Goal: Find contact information: Find contact information

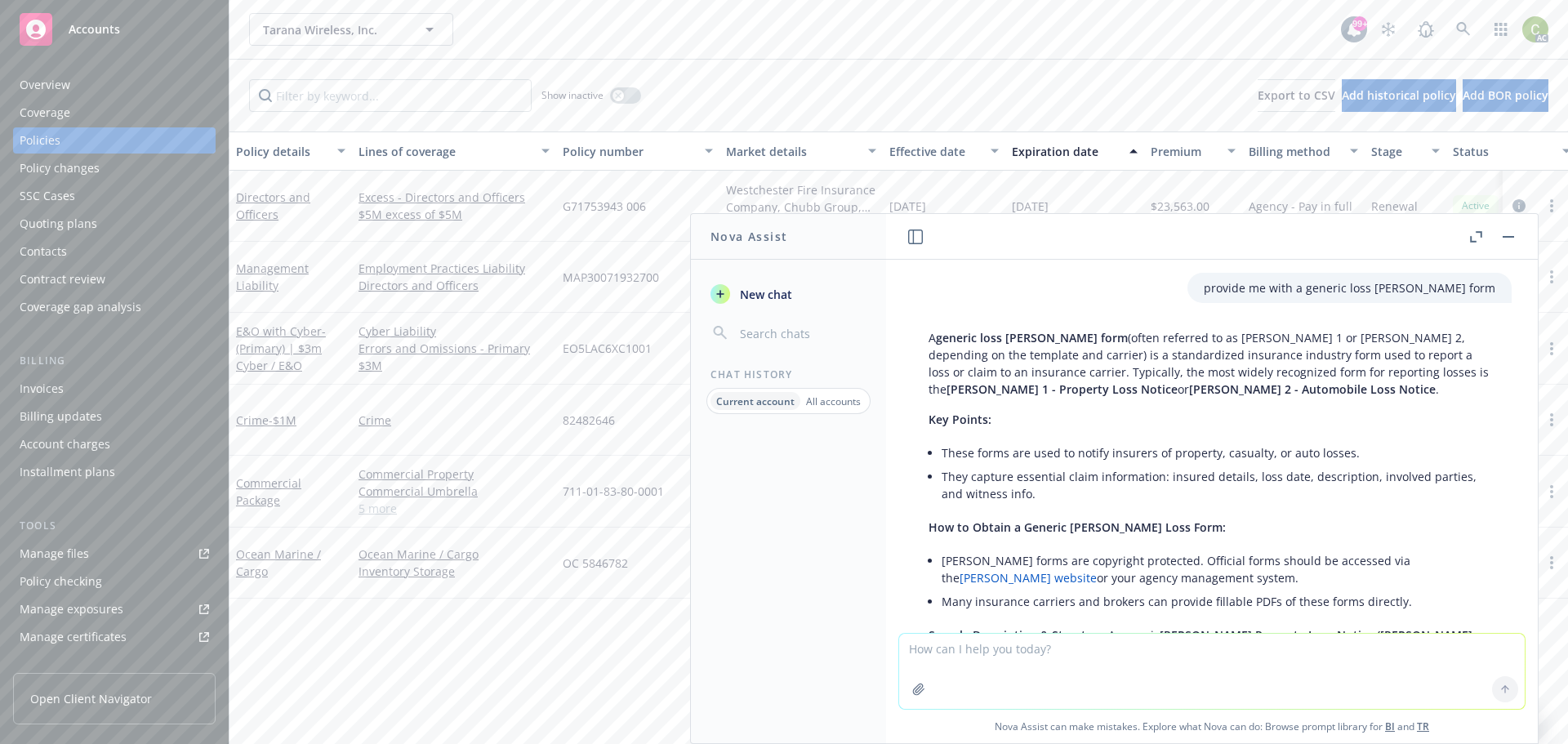
scroll to position [3943, 0]
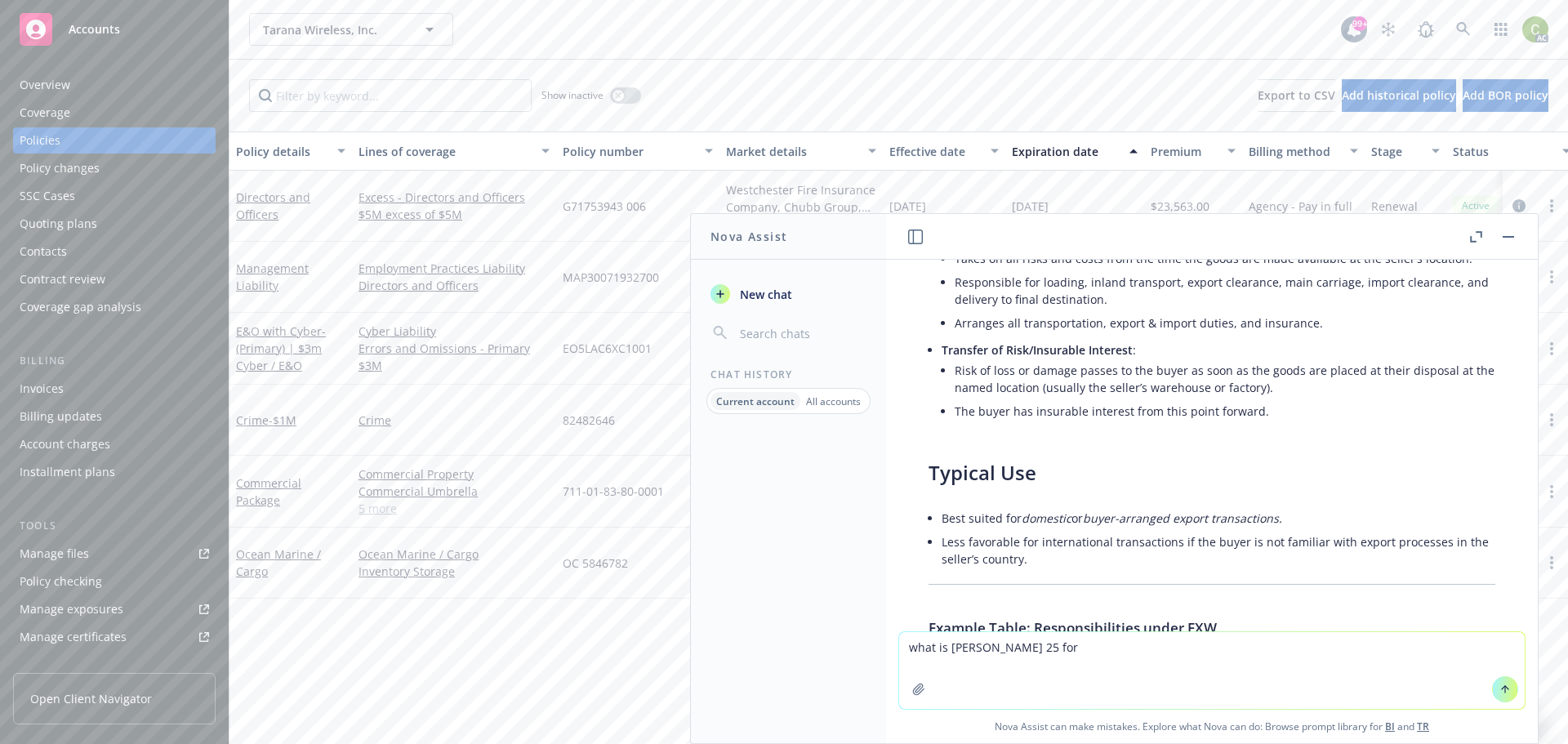
type textarea "what is [PERSON_NAME] 25 form"
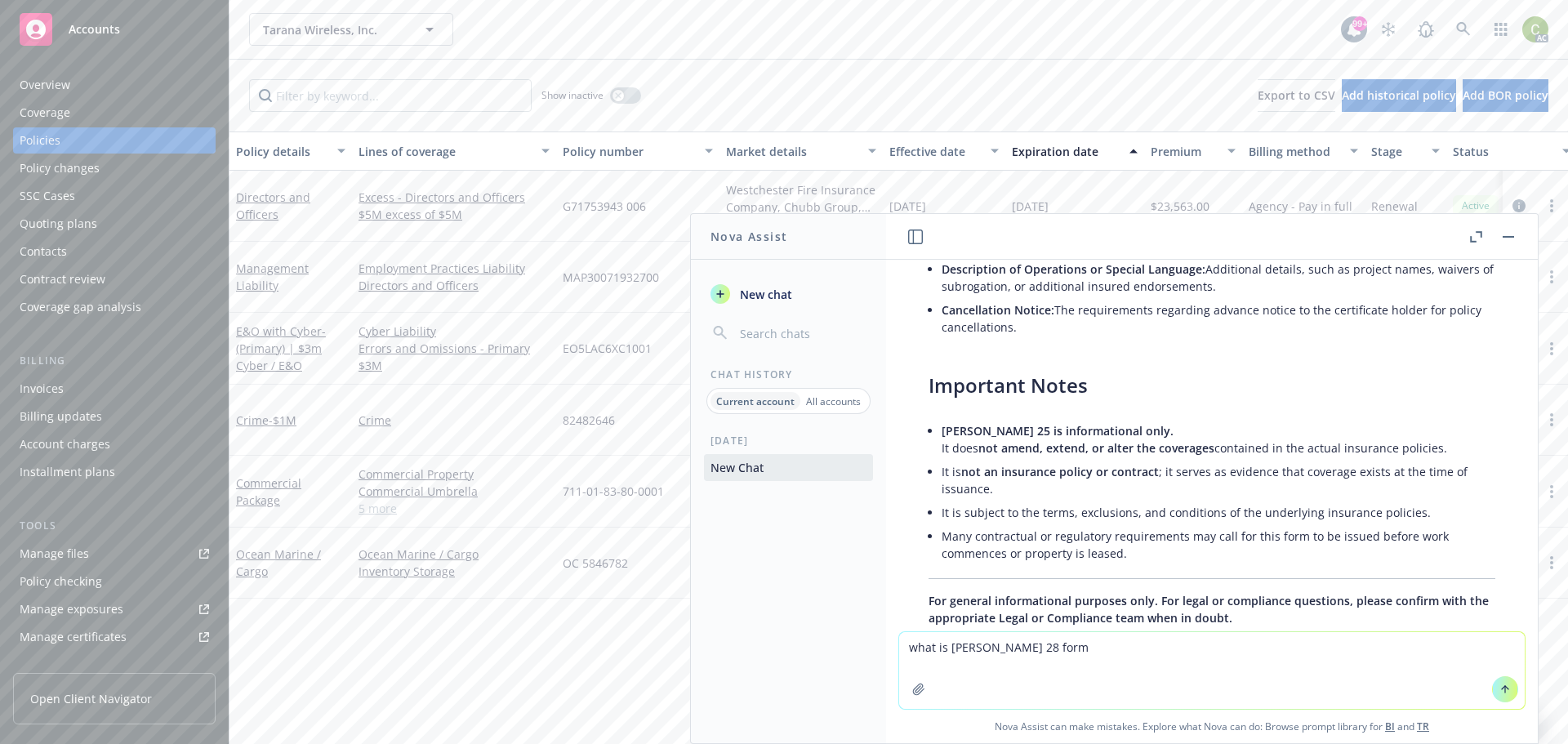
scroll to position [5620, 0]
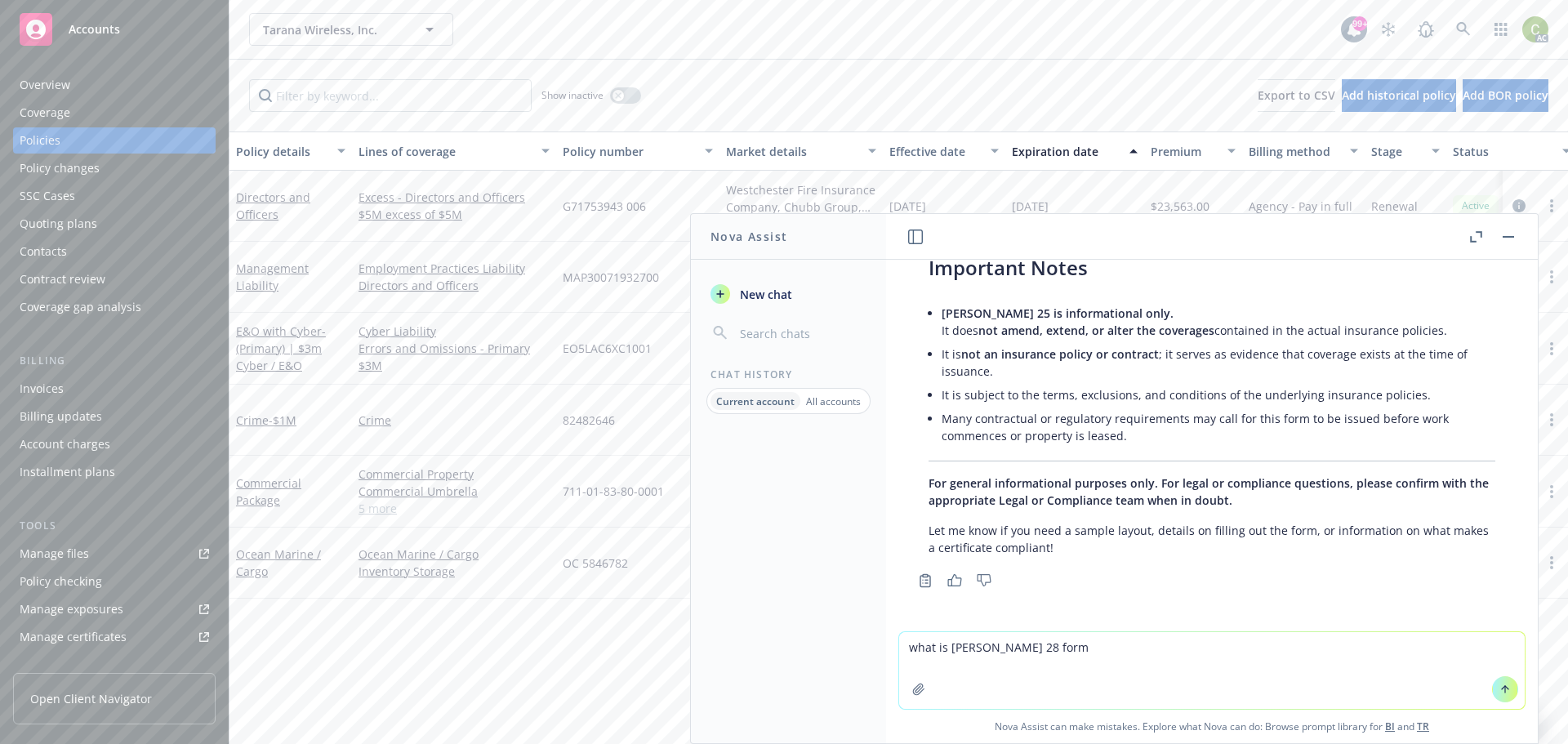
type textarea "what is [PERSON_NAME] 28 form"
click at [1499, 696] on button at bounding box center [1505, 689] width 26 height 27
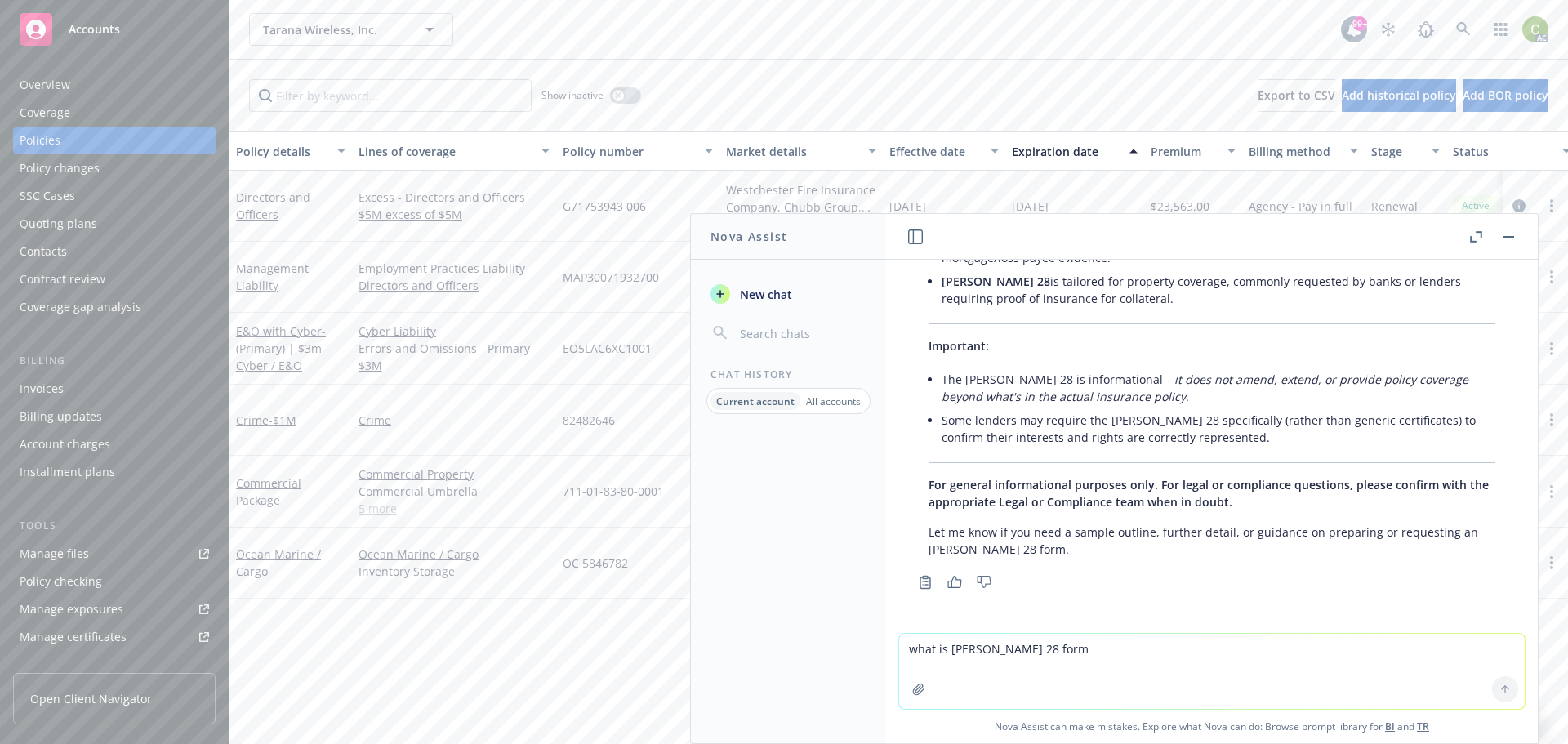
scroll to position [6695, 0]
click at [1460, 29] on icon at bounding box center [1464, 29] width 15 height 15
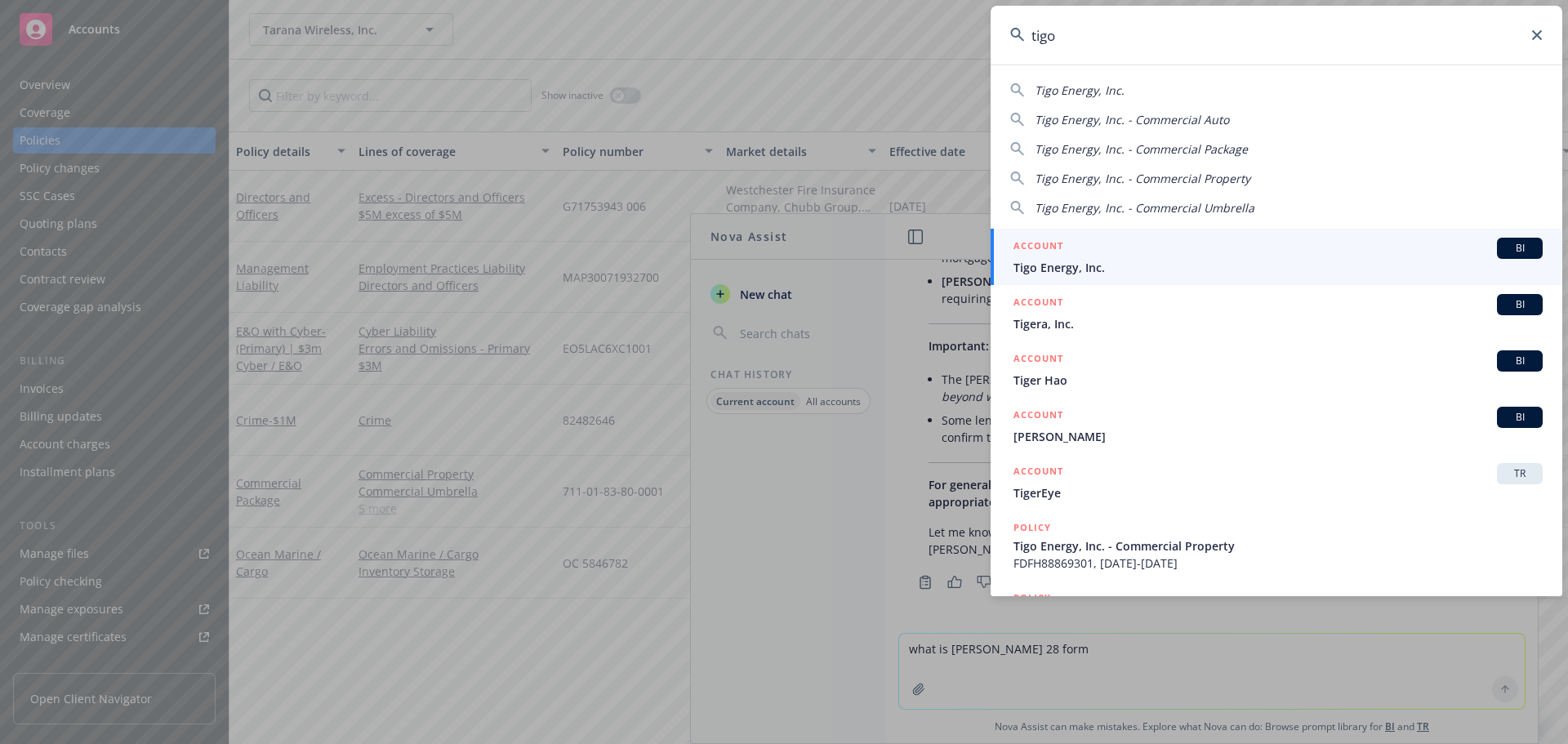
type input "tigo"
click at [1179, 251] on div "ACCOUNT BI" at bounding box center [1277, 248] width 529 height 21
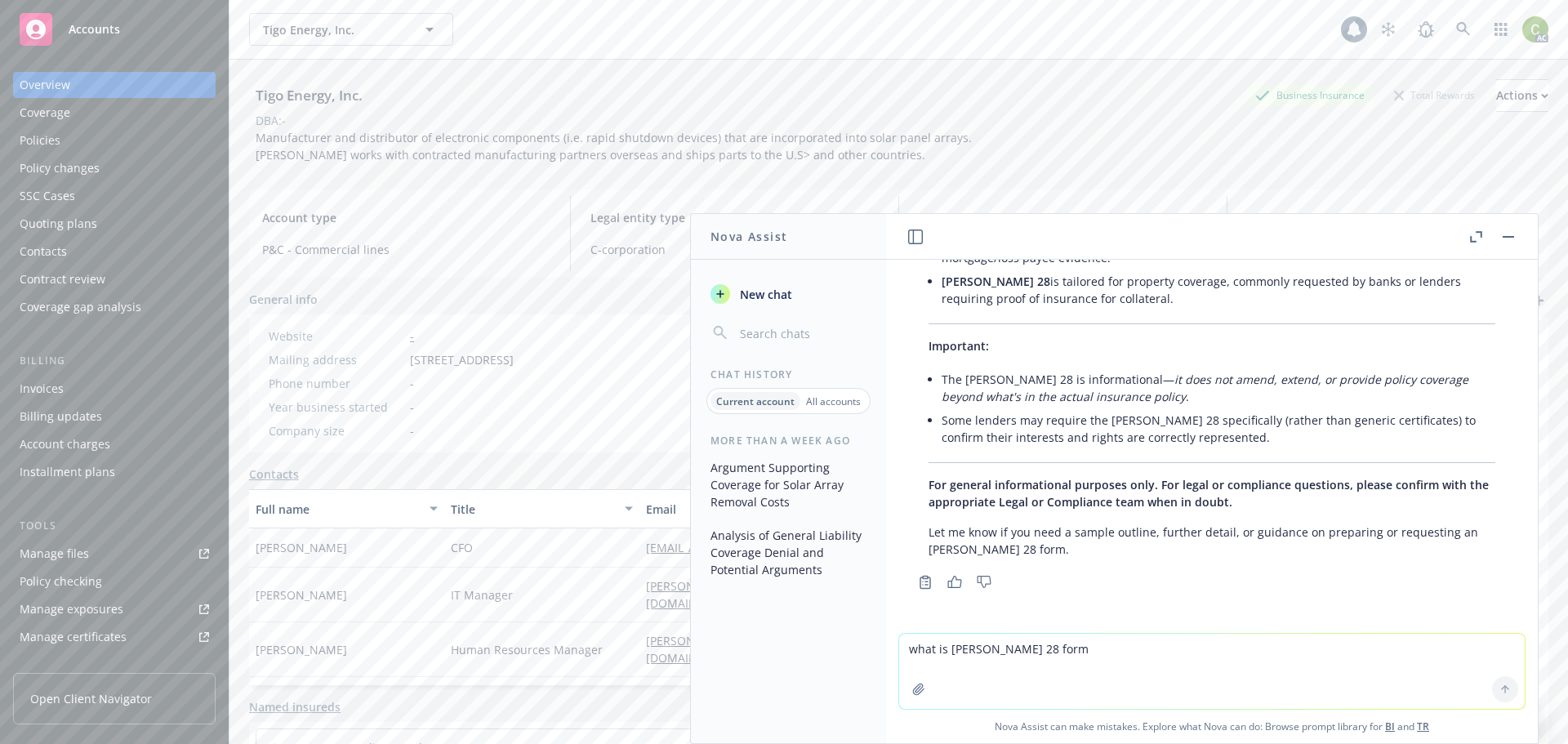
click at [90, 143] on div "Policies" at bounding box center [113, 140] width 189 height 27
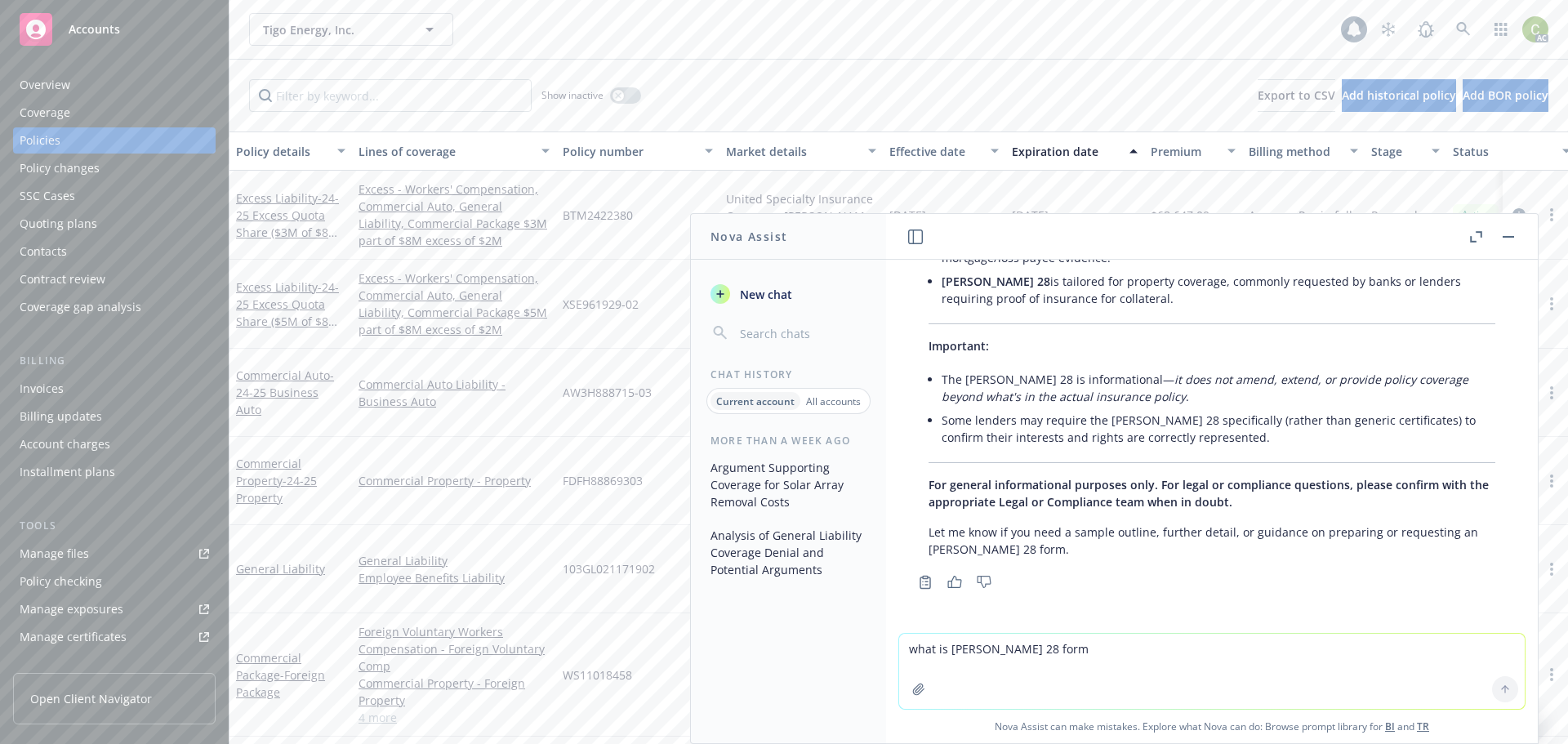
click at [1514, 241] on button "button" at bounding box center [1508, 237] width 19 height 19
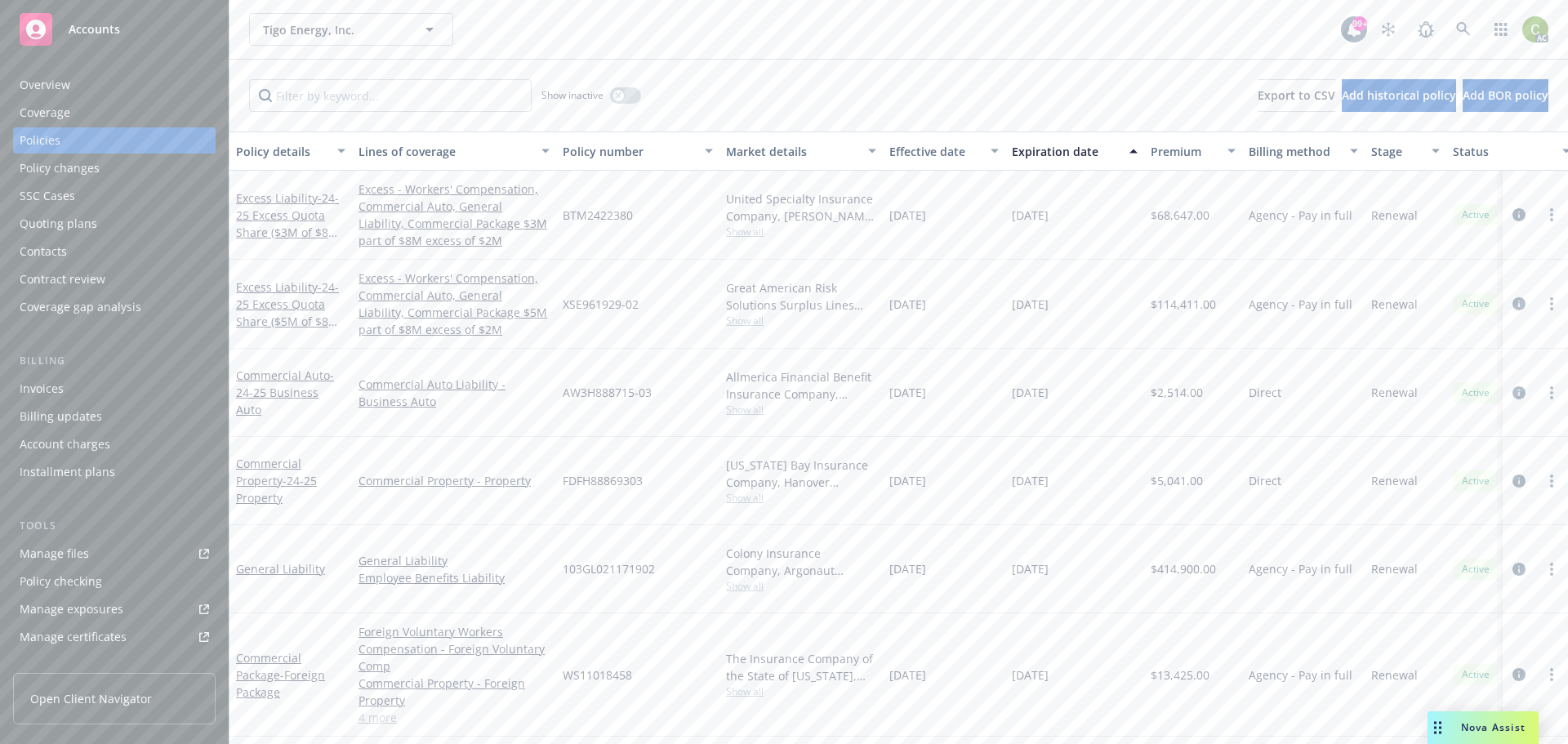
click at [76, 90] on div "Overview" at bounding box center [113, 85] width 189 height 27
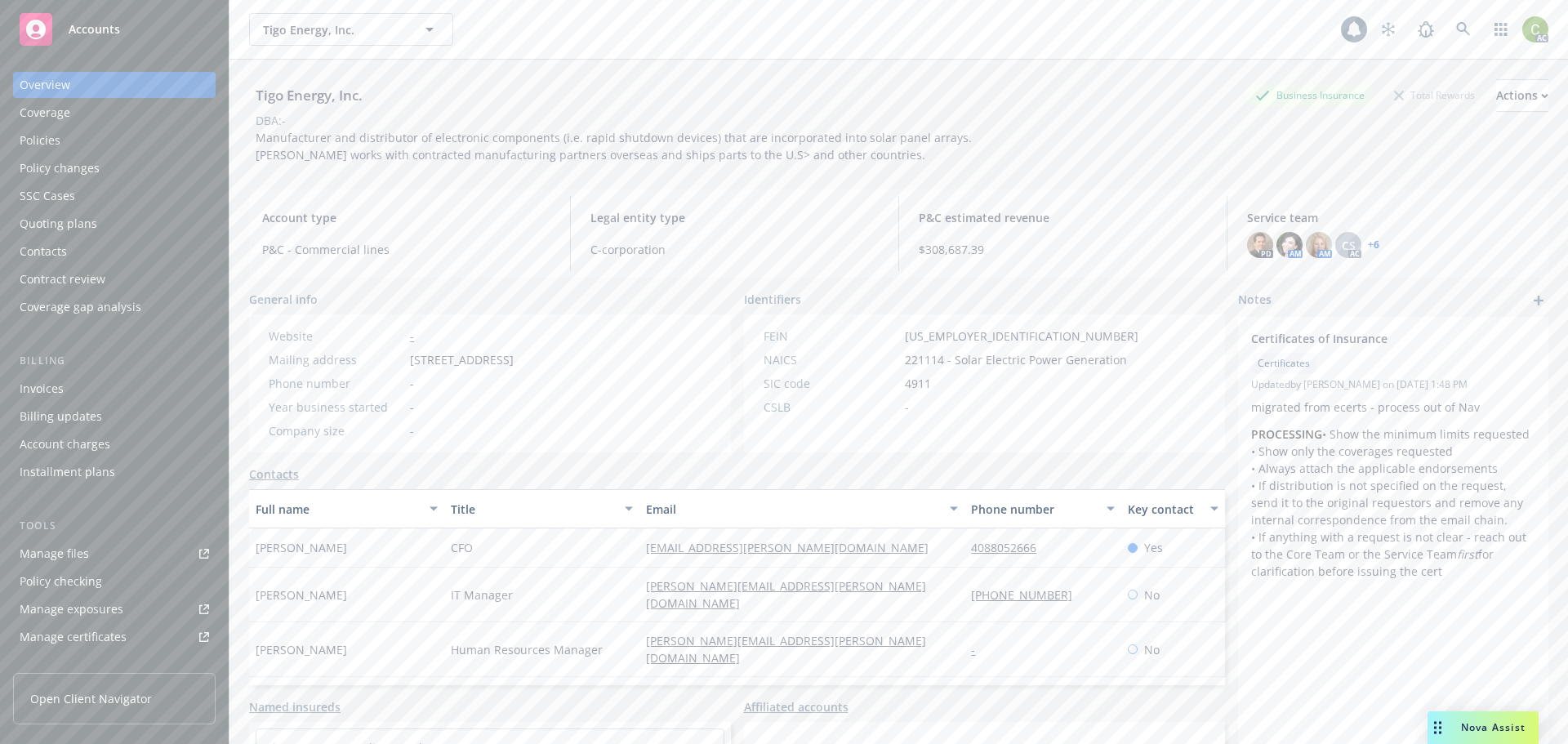
click at [1368, 250] on link "+ 6" at bounding box center [1373, 245] width 12 height 10
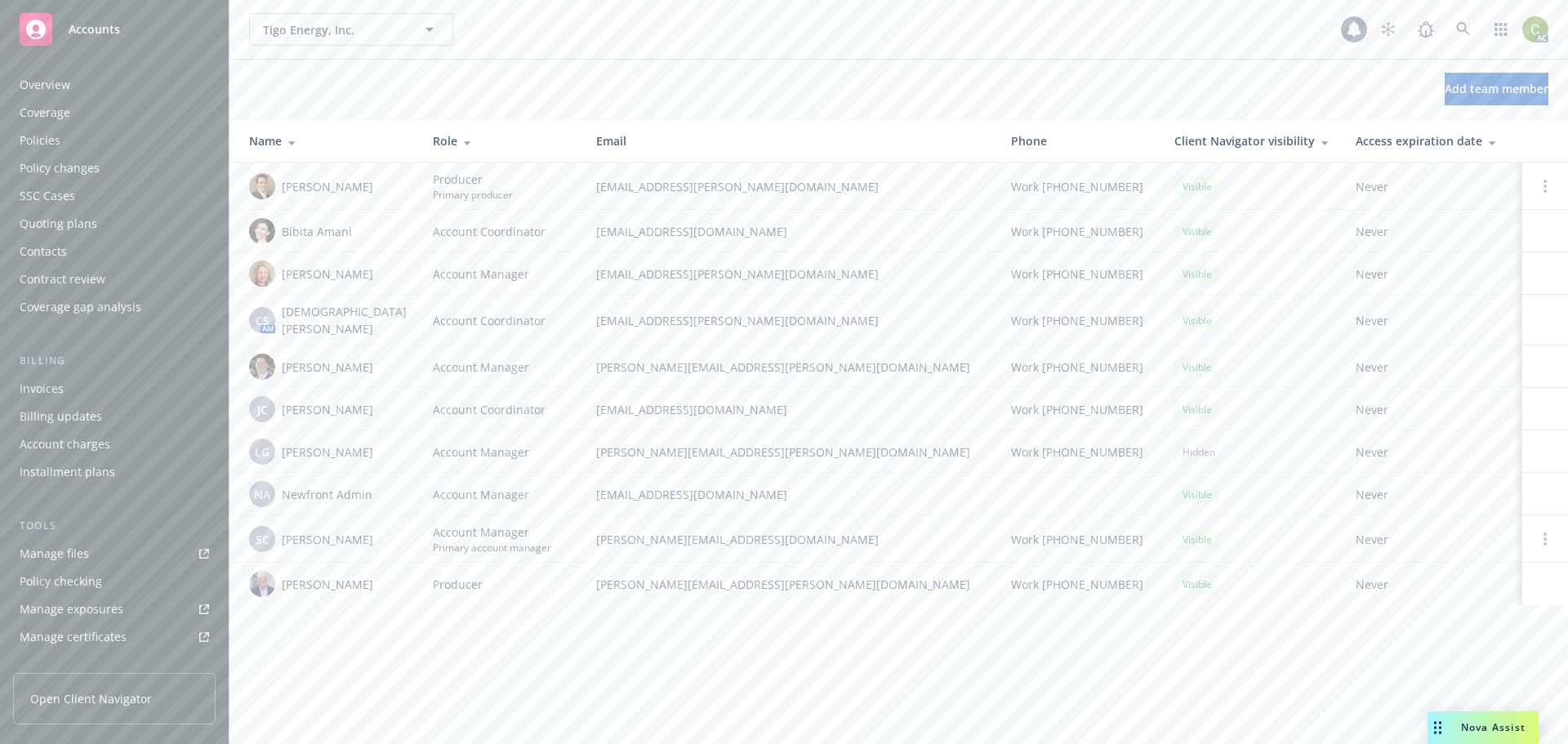
scroll to position [348, 0]
drag, startPoint x: 714, startPoint y: 402, endPoint x: 558, endPoint y: 405, distance: 156.0
click at [552, 406] on tr "JC Jo Chew Account Coordinator jo.chew@newfront.com Work (650) 488-8570 Visible…" at bounding box center [898, 409] width 1339 height 42
copy tr "jo.chew@newfront.com"
drag, startPoint x: 727, startPoint y: 233, endPoint x: 562, endPoint y: 238, distance: 165.1
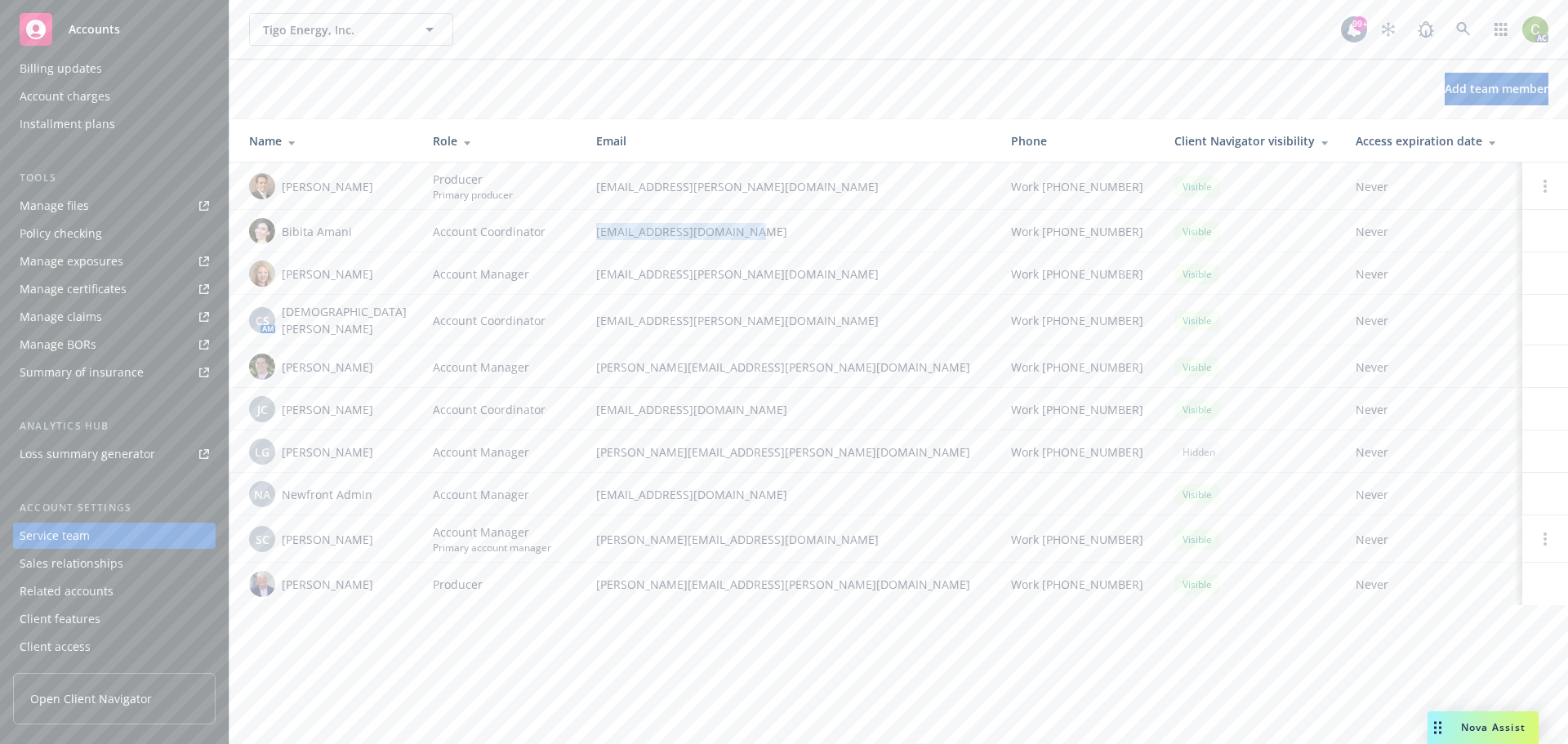
click at [583, 238] on td "bibita.amani@newfront.com" at bounding box center [790, 231] width 415 height 42
copy span "bibita.amani@newfront.com"
